Goal: Navigation & Orientation: Find specific page/section

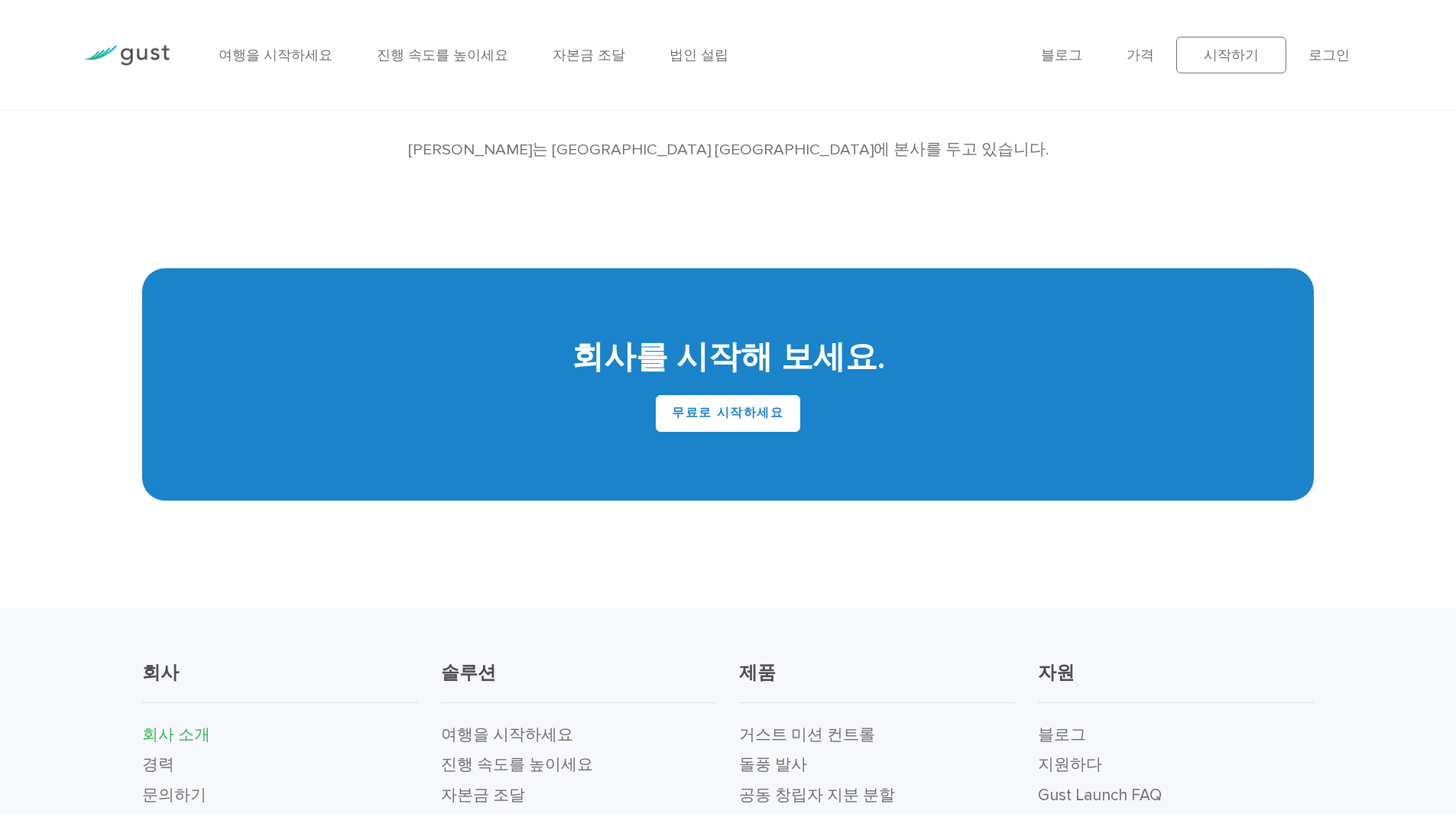
scroll to position [1595, 0]
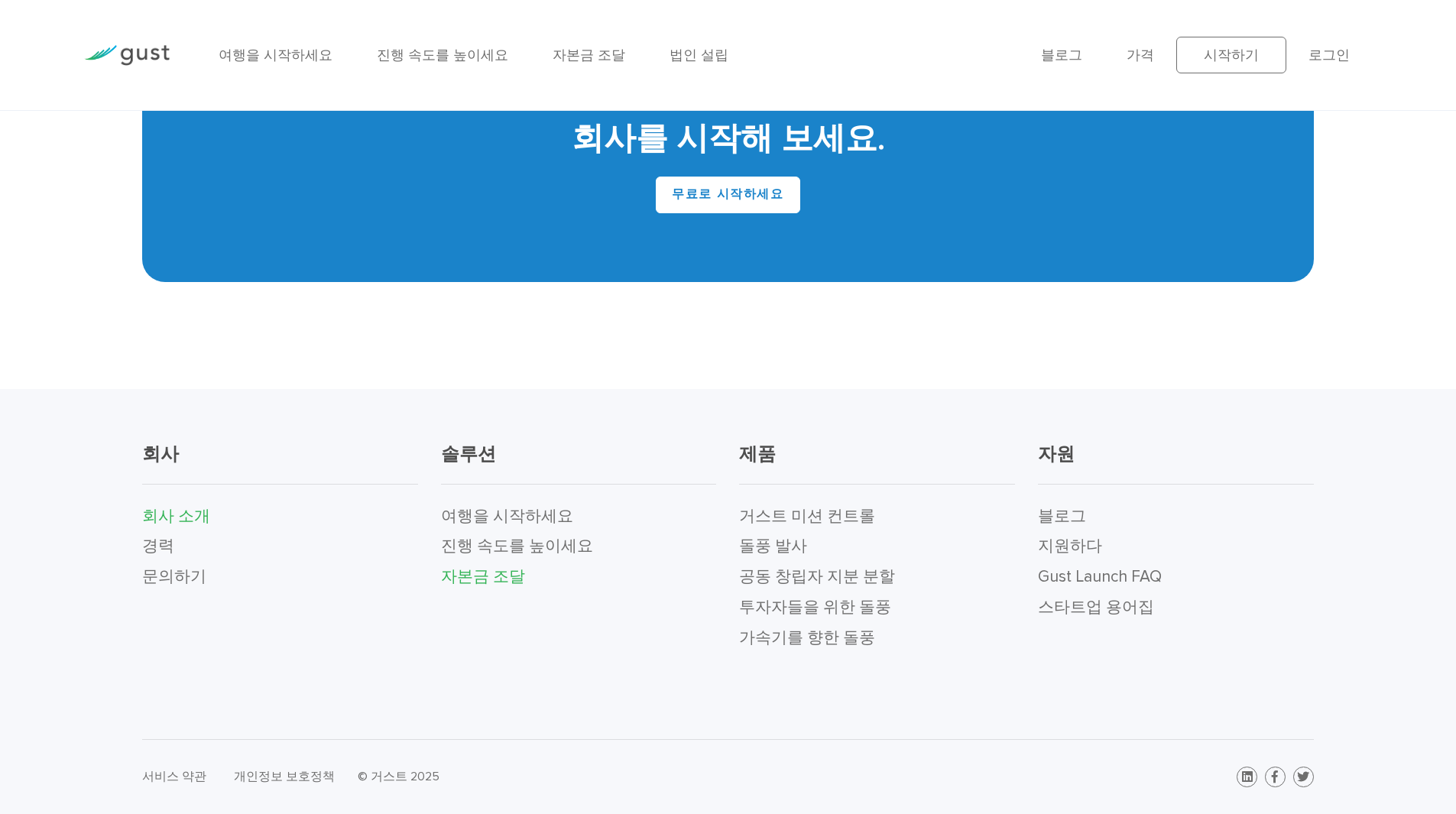
click at [485, 575] on font "자본금 조달" at bounding box center [483, 577] width 84 height 19
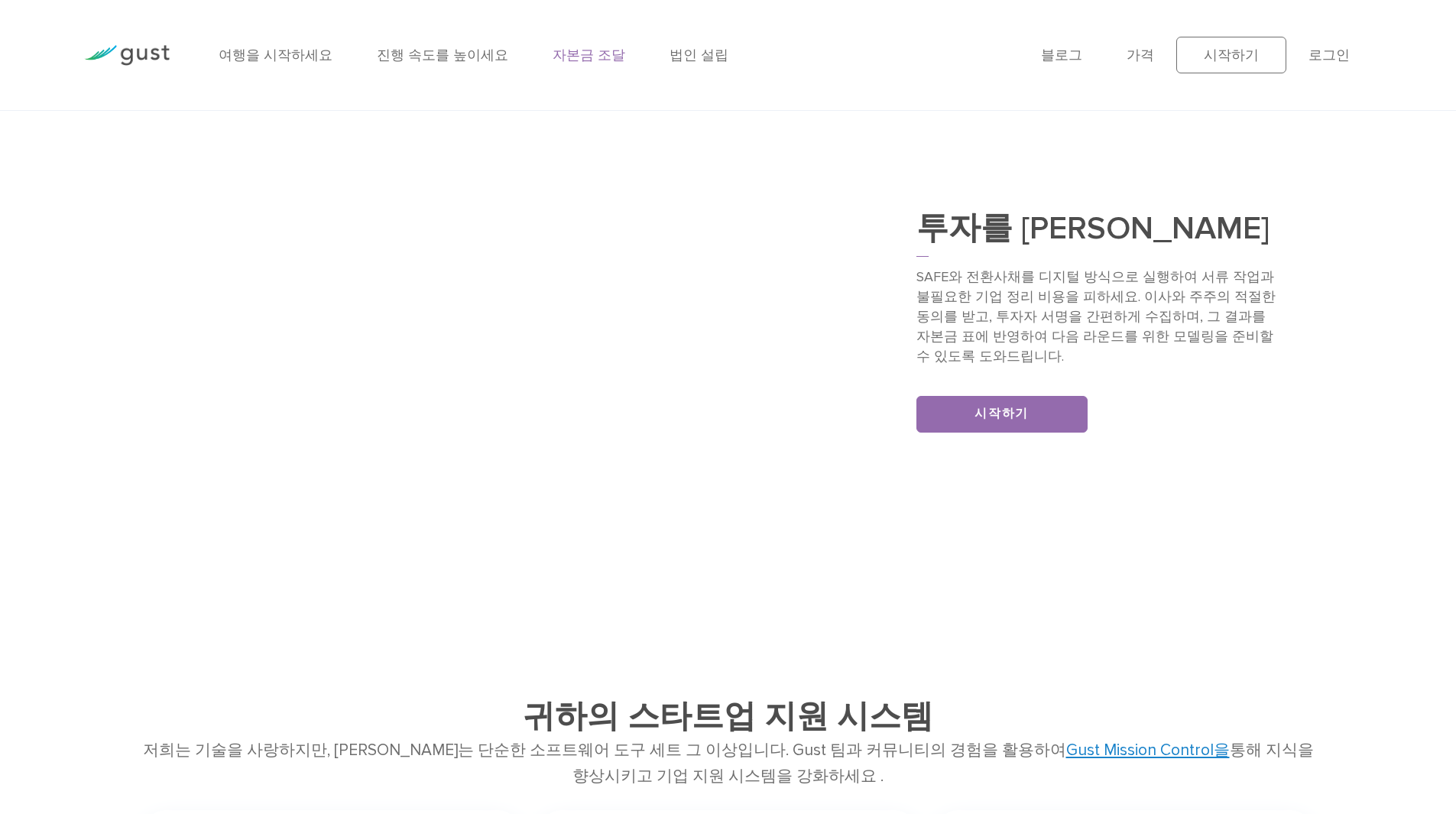
scroll to position [2293, 0]
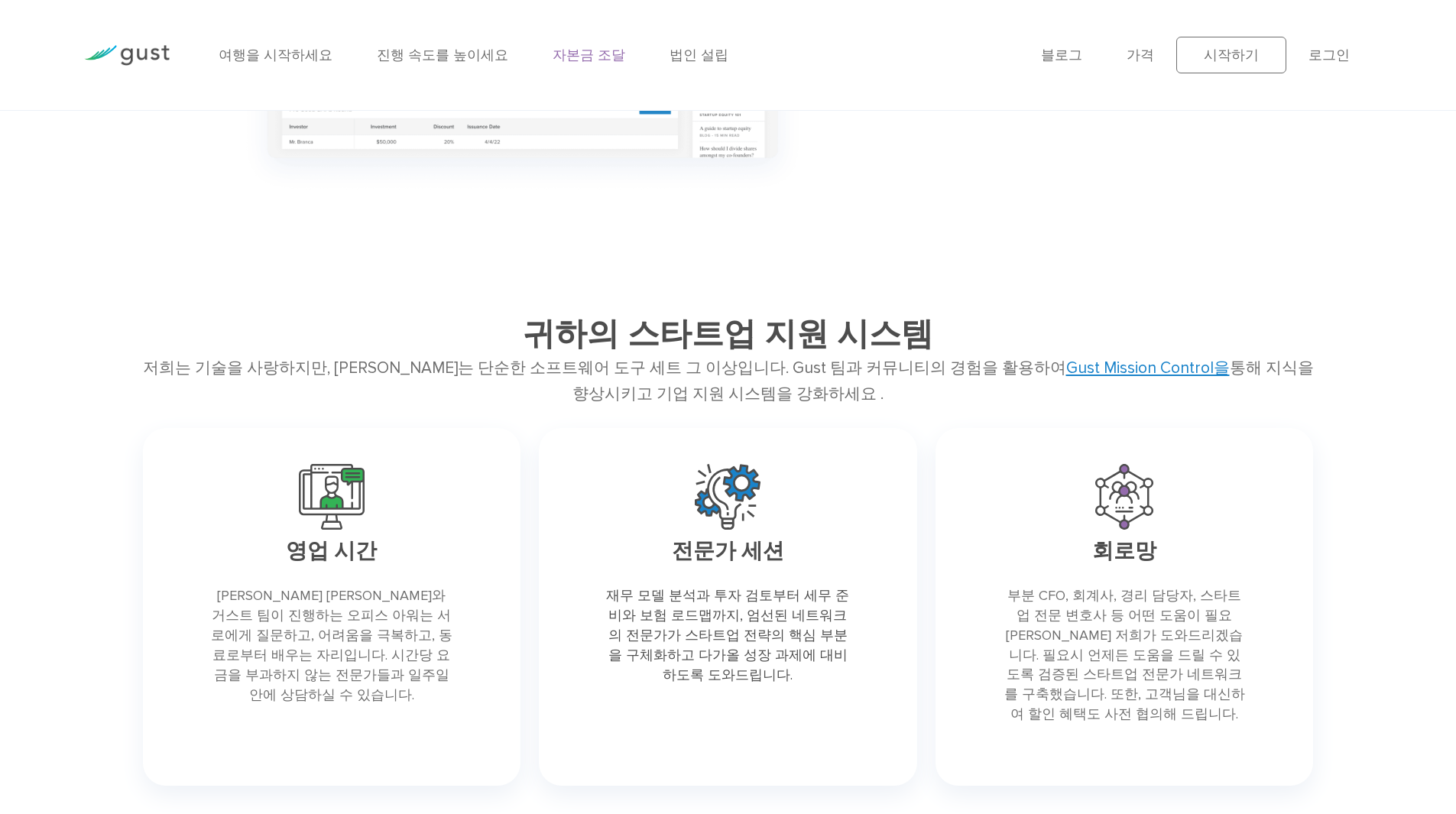
click at [138, 53] on img at bounding box center [127, 55] width 86 height 20
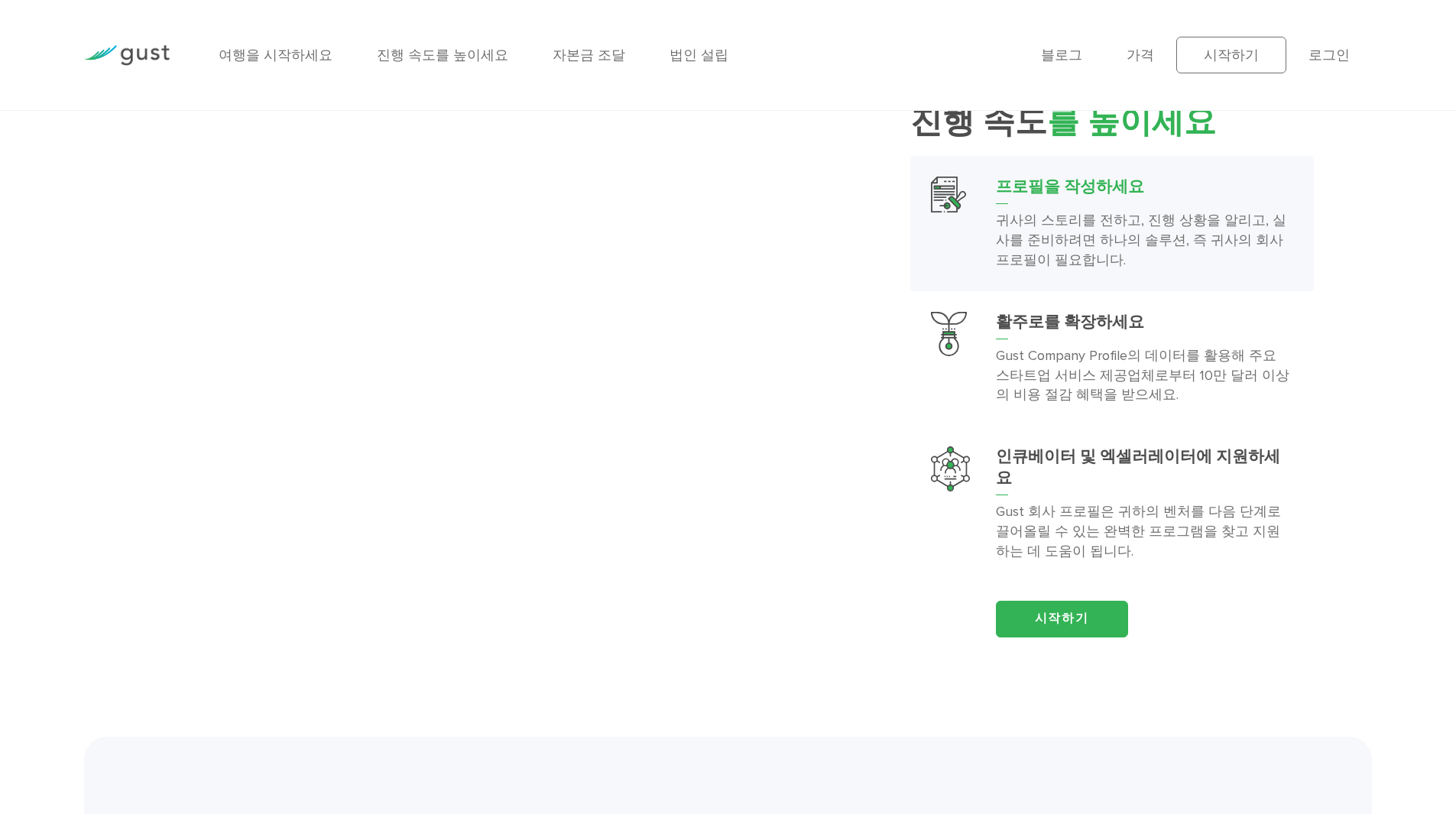
scroll to position [1605, 0]
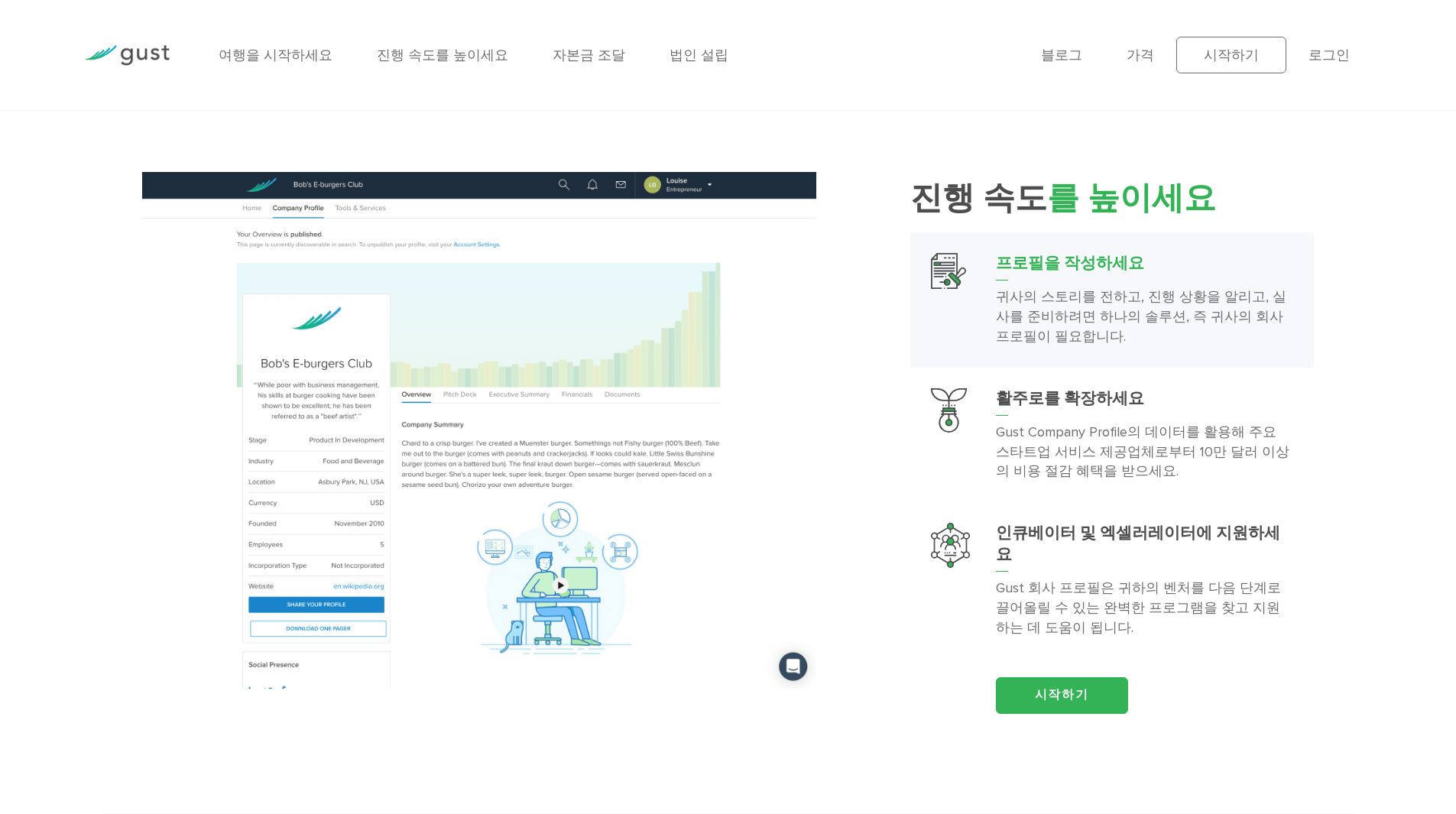
click at [302, 46] on li "여행을 시작하세요" at bounding box center [275, 55] width 114 height 20
click at [296, 55] on font "여행을 시작하세요" at bounding box center [275, 55] width 114 height 16
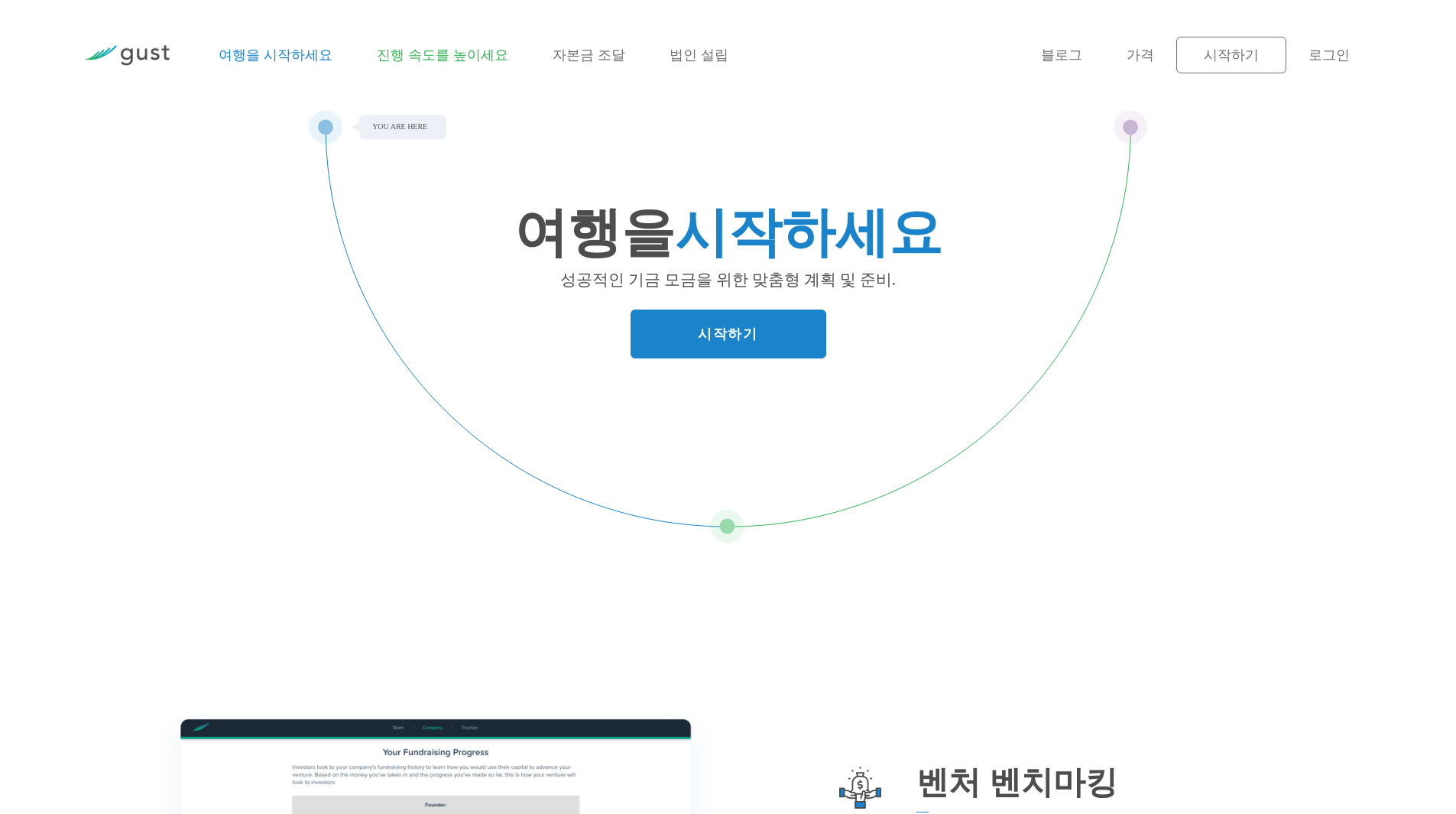
click at [438, 58] on font "진행 속도를 높이세요" at bounding box center [442, 55] width 132 height 16
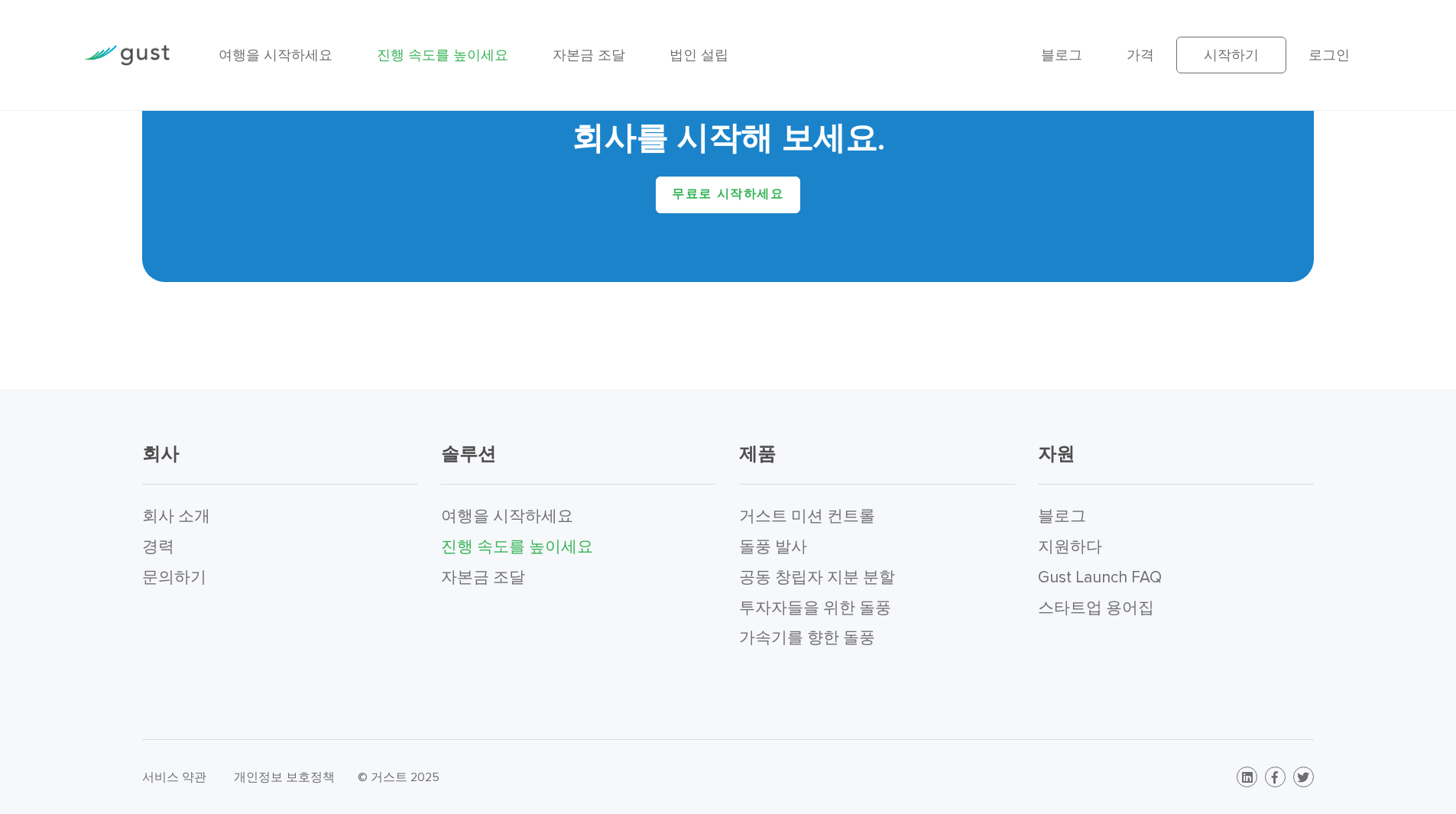
scroll to position [3215, 0]
